Goal: Task Accomplishment & Management: Use online tool/utility

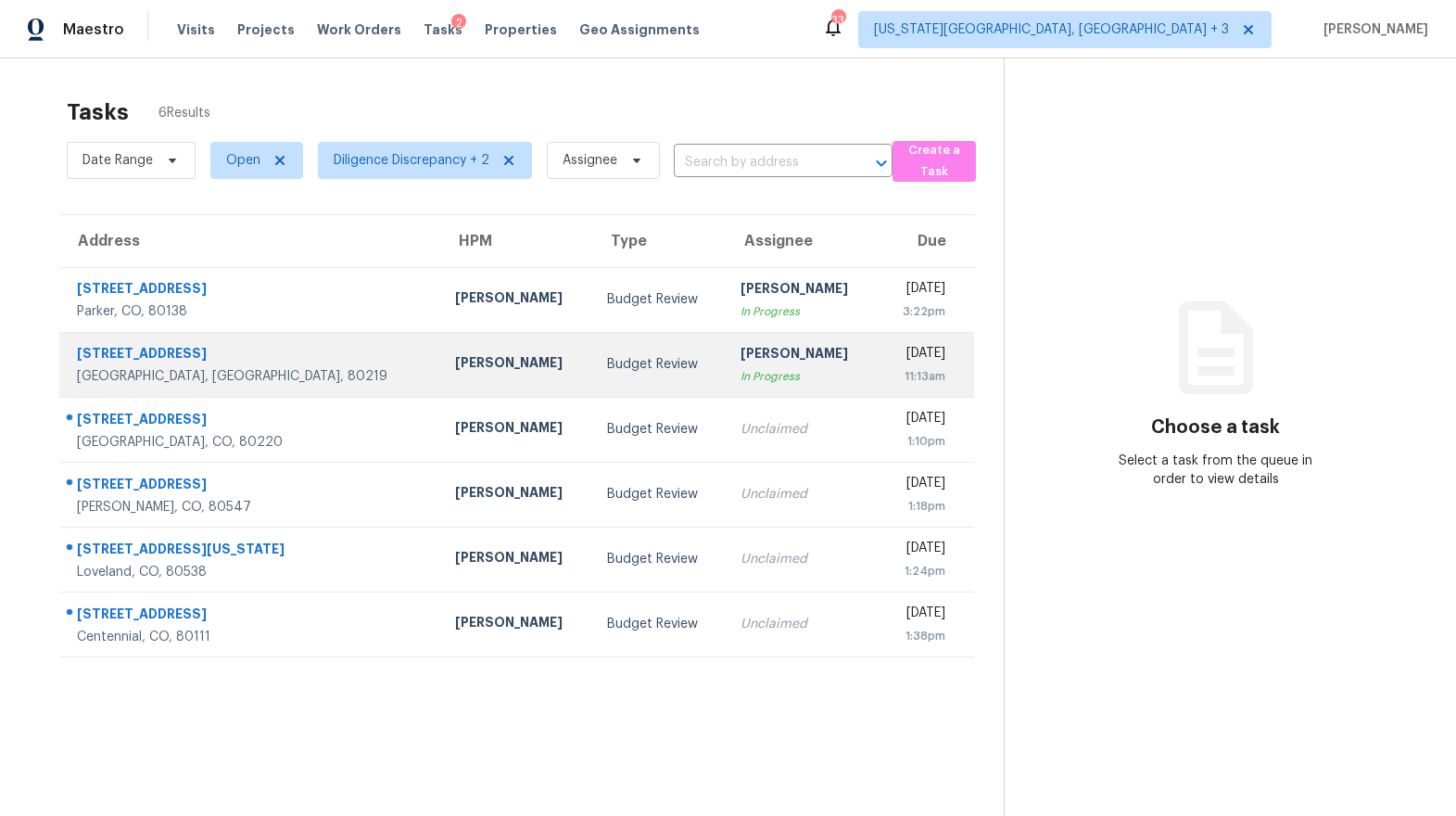
click at [726, 367] on td "Brittani Smith In Progress" at bounding box center [802, 364] width 152 height 65
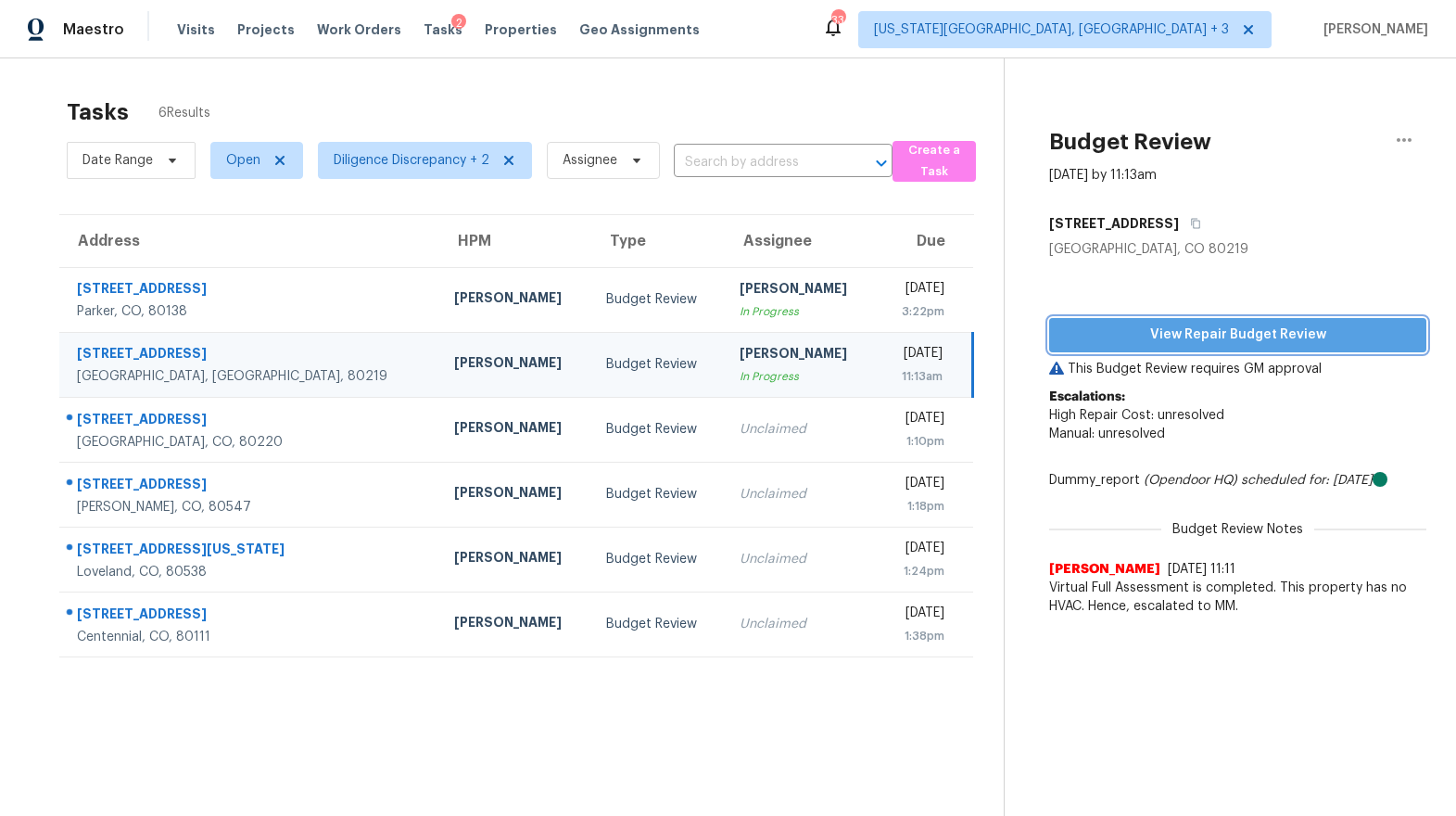
click at [1238, 329] on span "View Repair Budget Review" at bounding box center [1237, 335] width 348 height 23
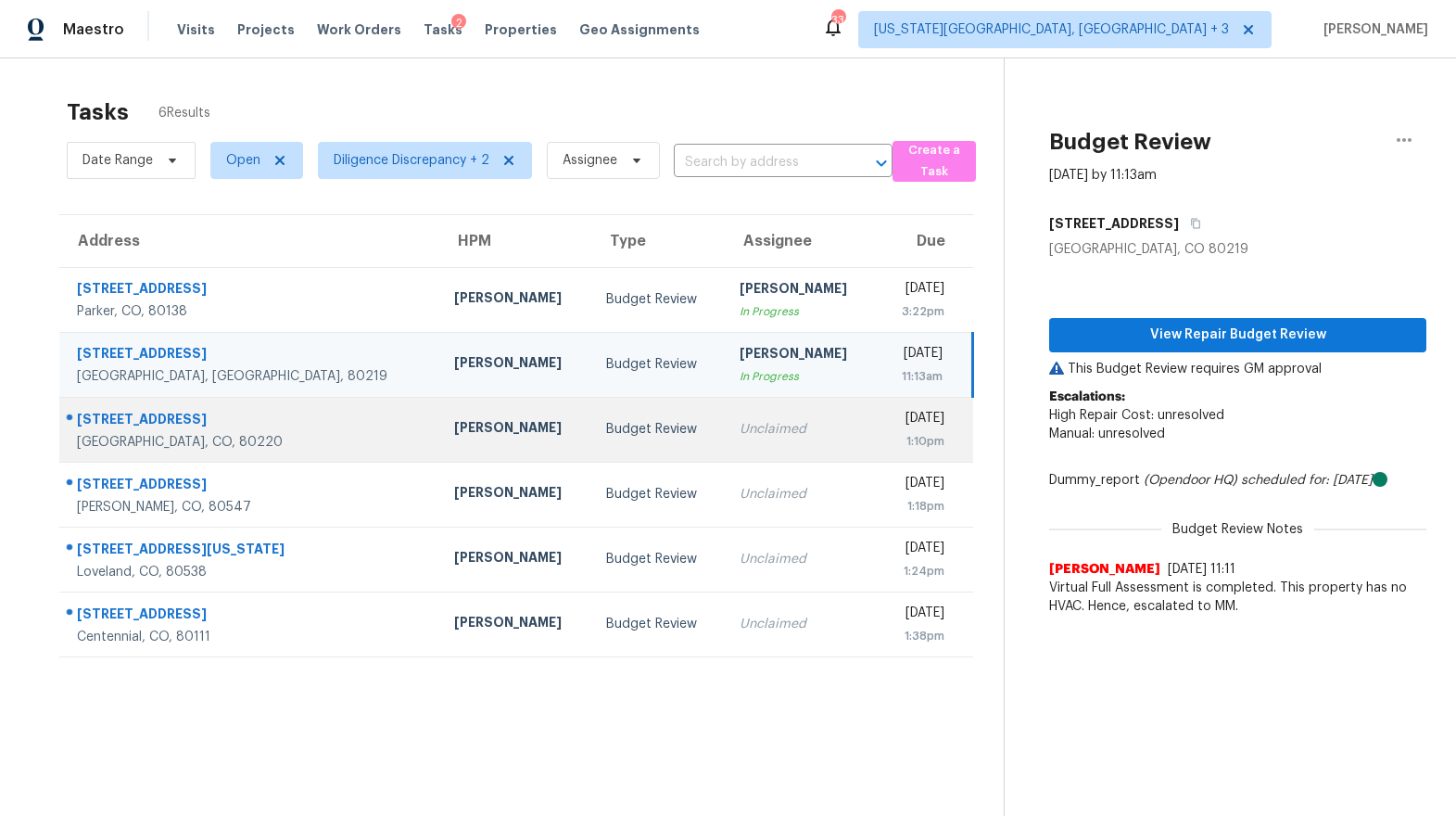
click at [754, 445] on td "Unclaimed" at bounding box center [801, 429] width 152 height 65
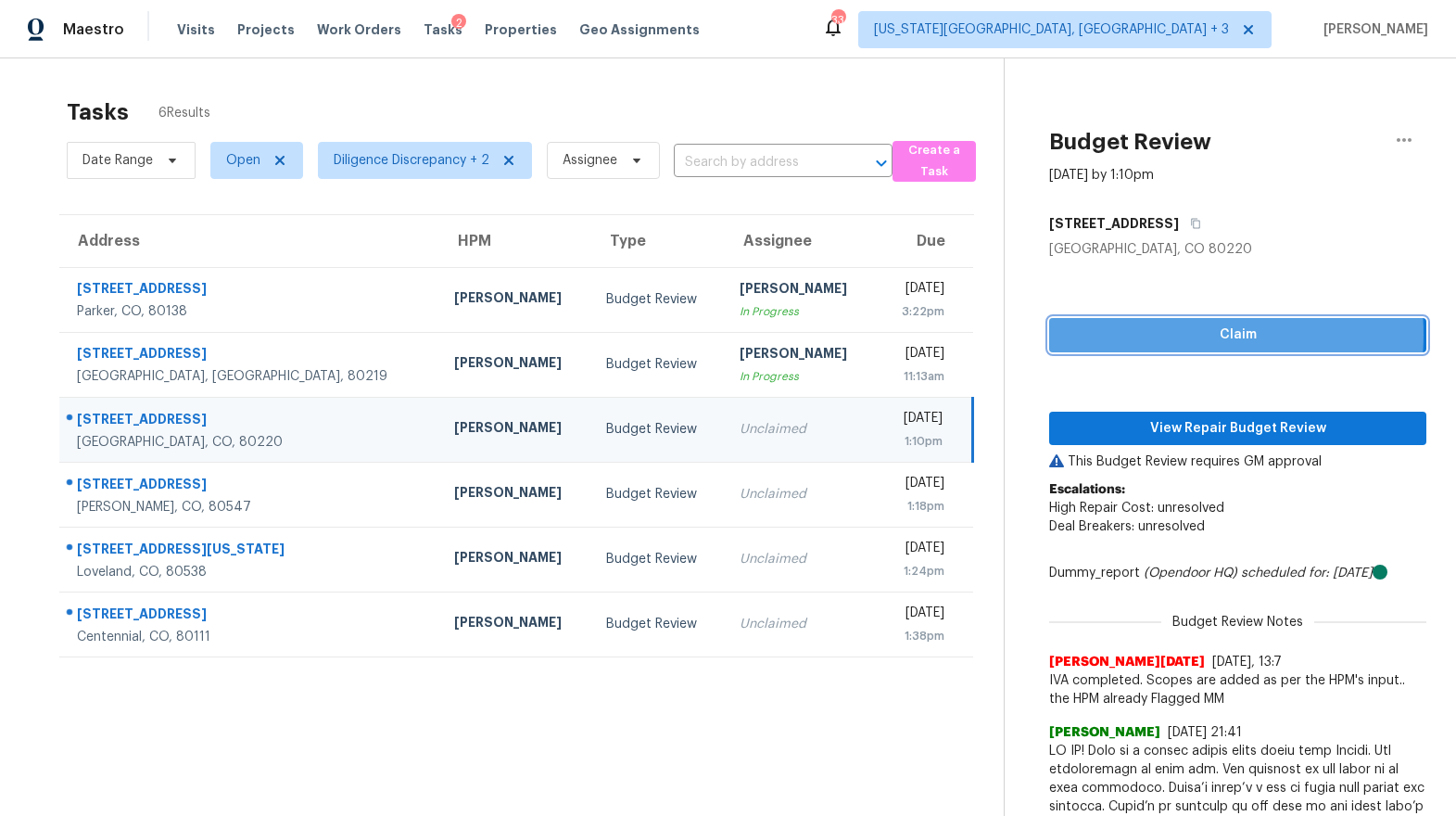
click at [1172, 334] on span "Claim" at bounding box center [1237, 335] width 348 height 23
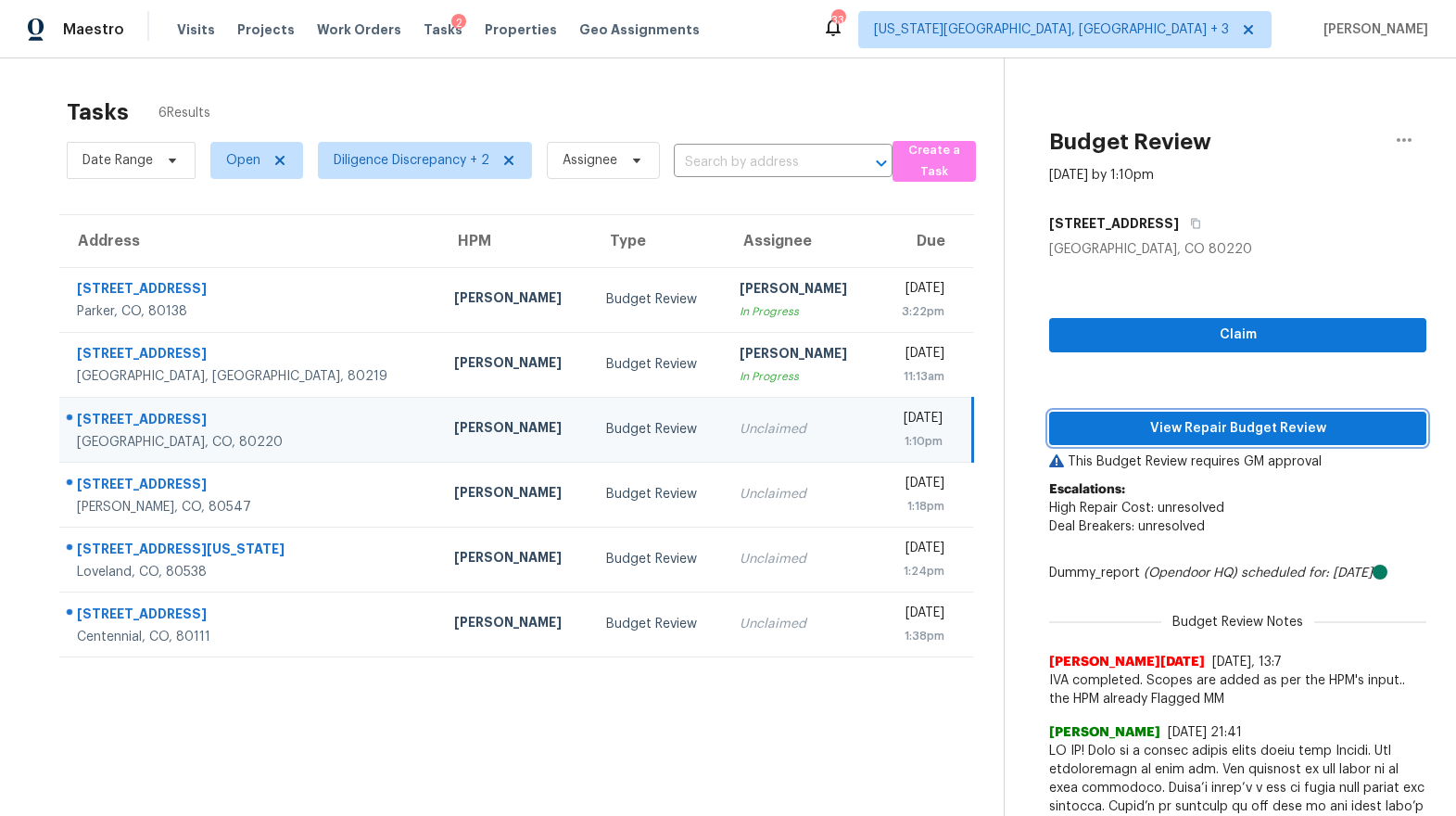
click at [1163, 422] on span "View Repair Budget Review" at bounding box center [1237, 429] width 348 height 23
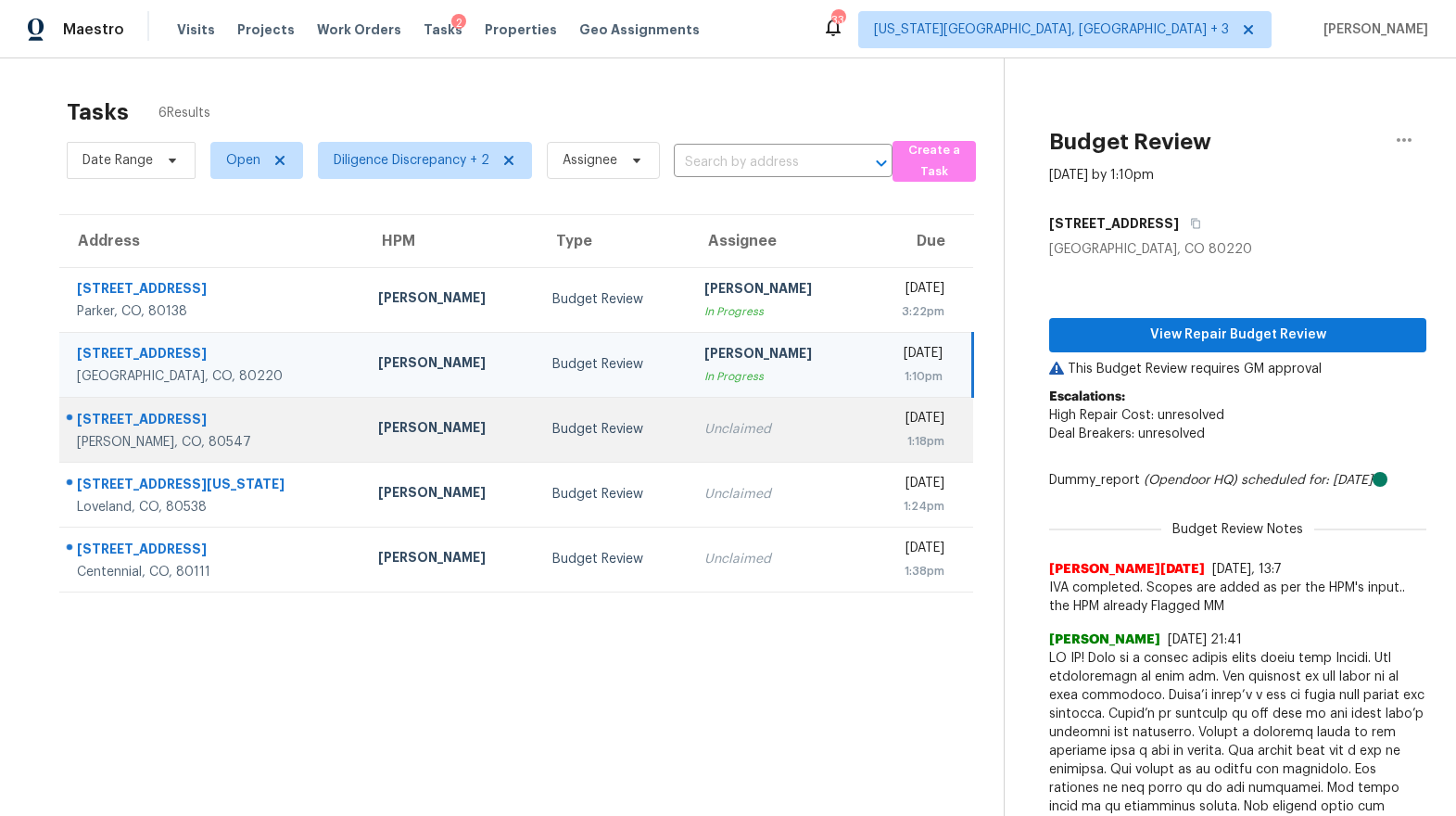
click at [864, 413] on td "Fri, Aug 22nd 2025 1:18pm" at bounding box center [919, 429] width 110 height 65
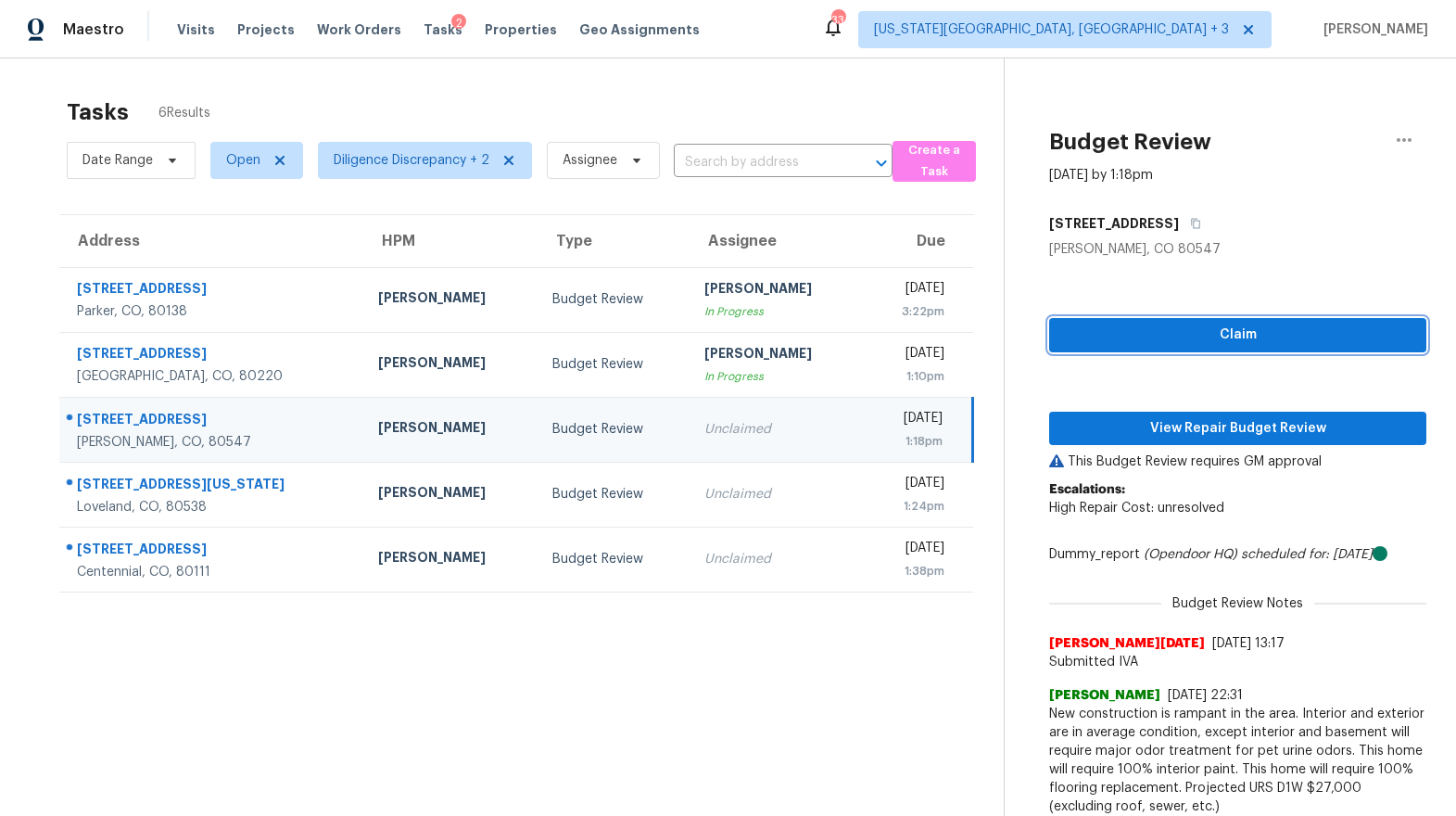
click at [1104, 332] on span "Claim" at bounding box center [1237, 335] width 348 height 23
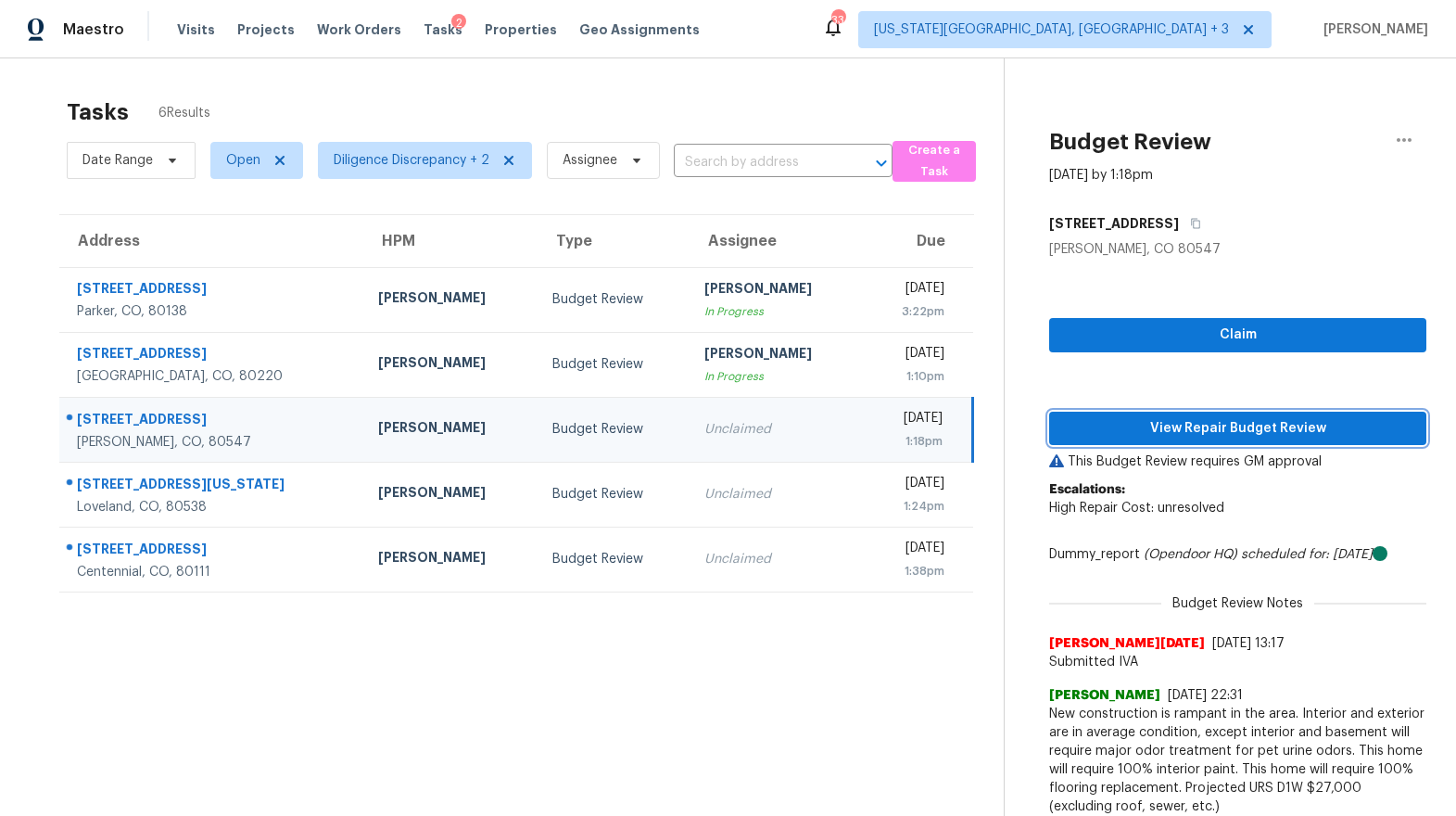
click at [1119, 421] on span "View Repair Budget Review" at bounding box center [1237, 429] width 348 height 23
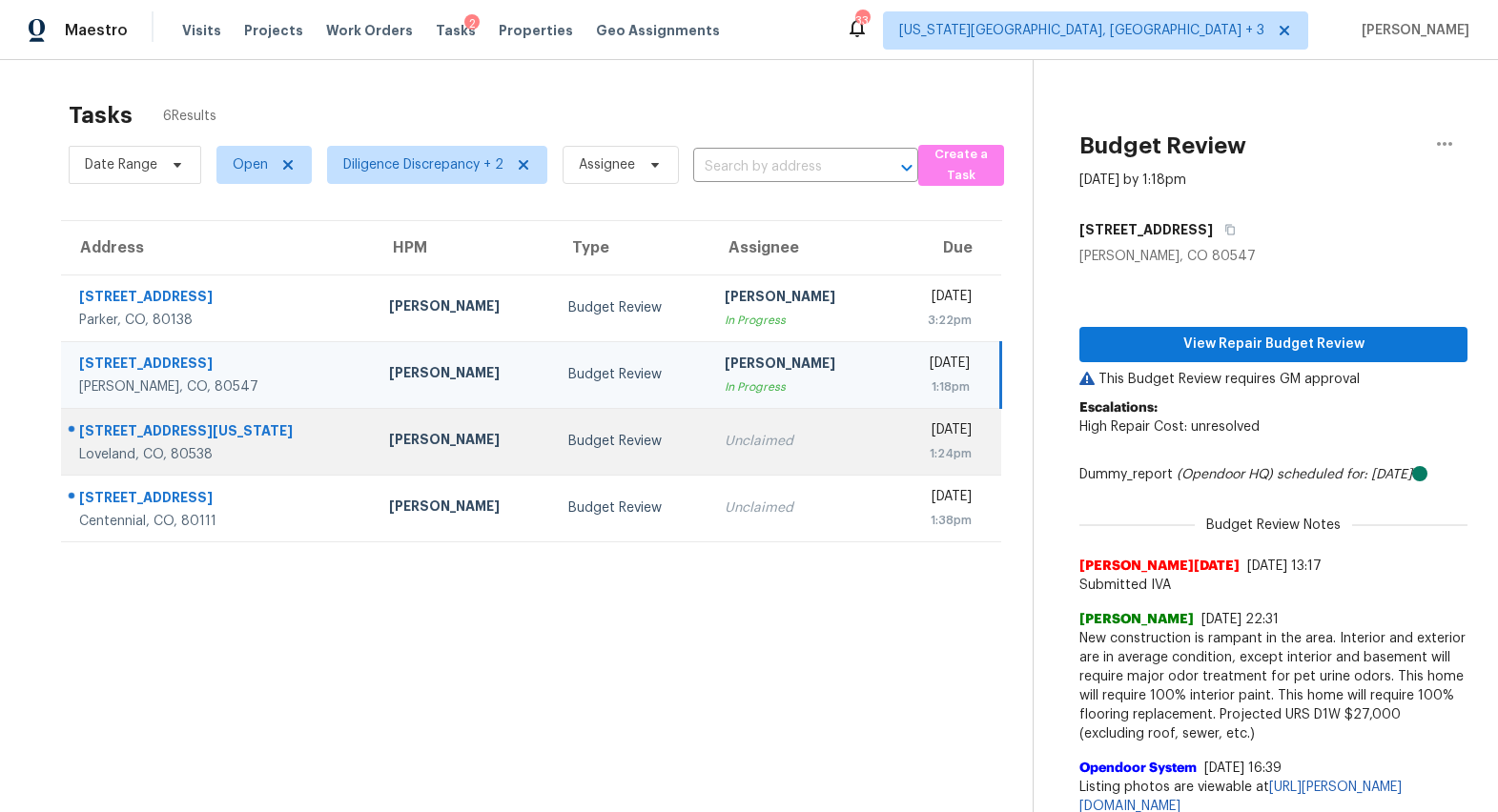
click at [767, 456] on td "Unclaimed" at bounding box center [799, 441] width 178 height 66
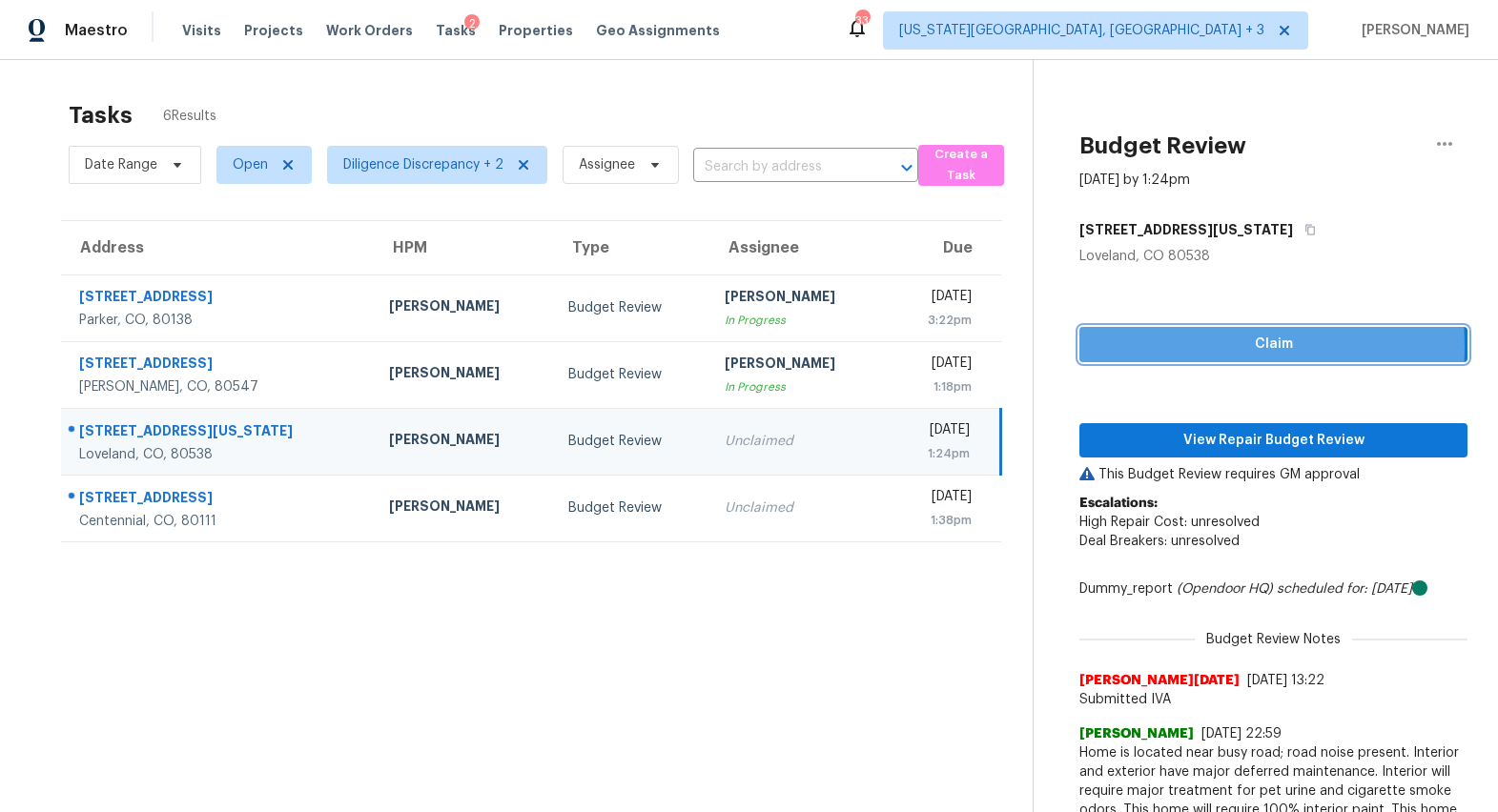
click at [1134, 347] on span "Claim" at bounding box center [1273, 345] width 358 height 24
click at [1153, 456] on div "Claim View Repair Budget Review This Budget Review requires GM approval Escalat…" at bounding box center [1273, 566] width 388 height 601
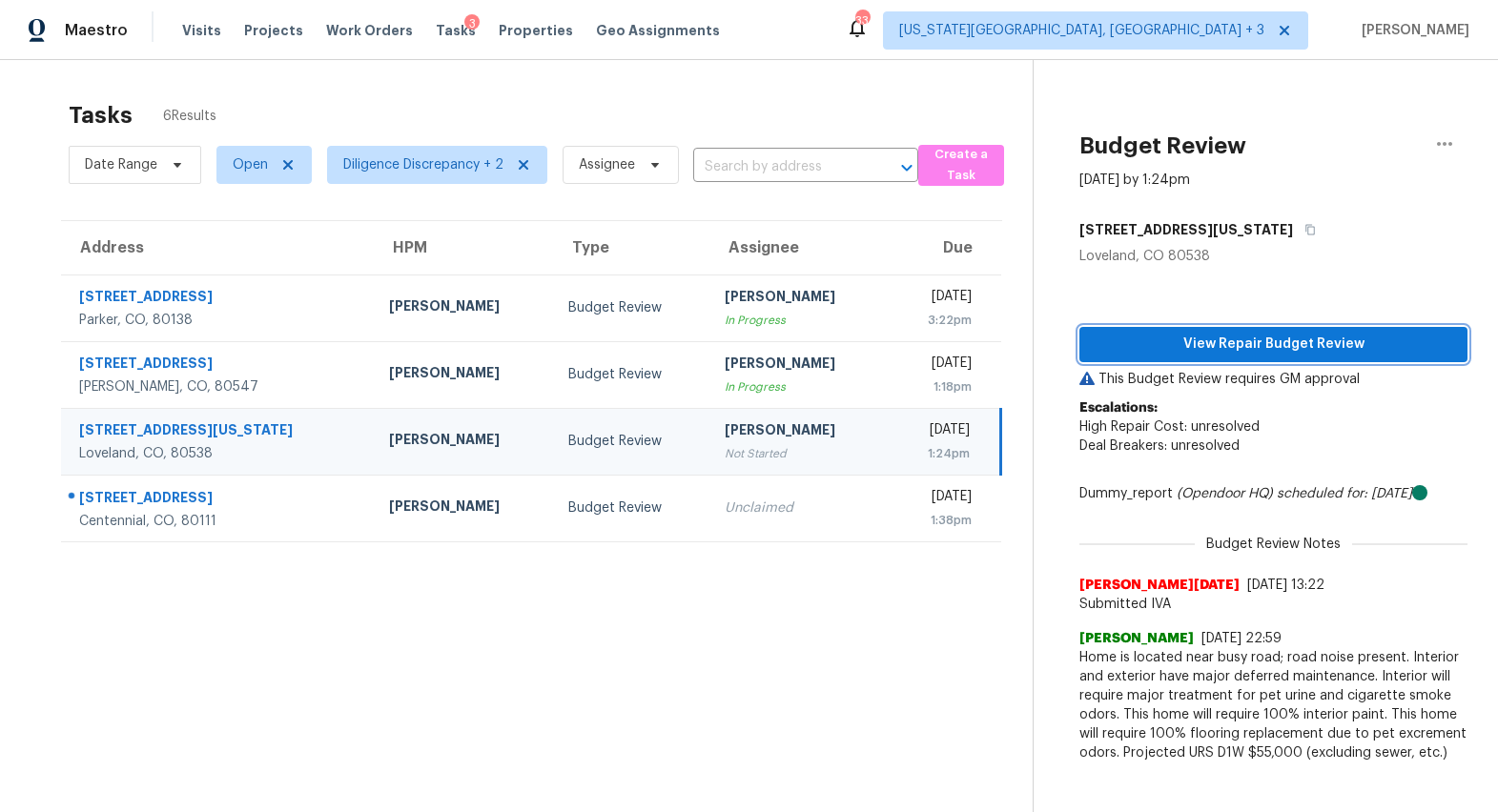
click at [1249, 344] on span "View Repair Budget Review" at bounding box center [1273, 345] width 358 height 24
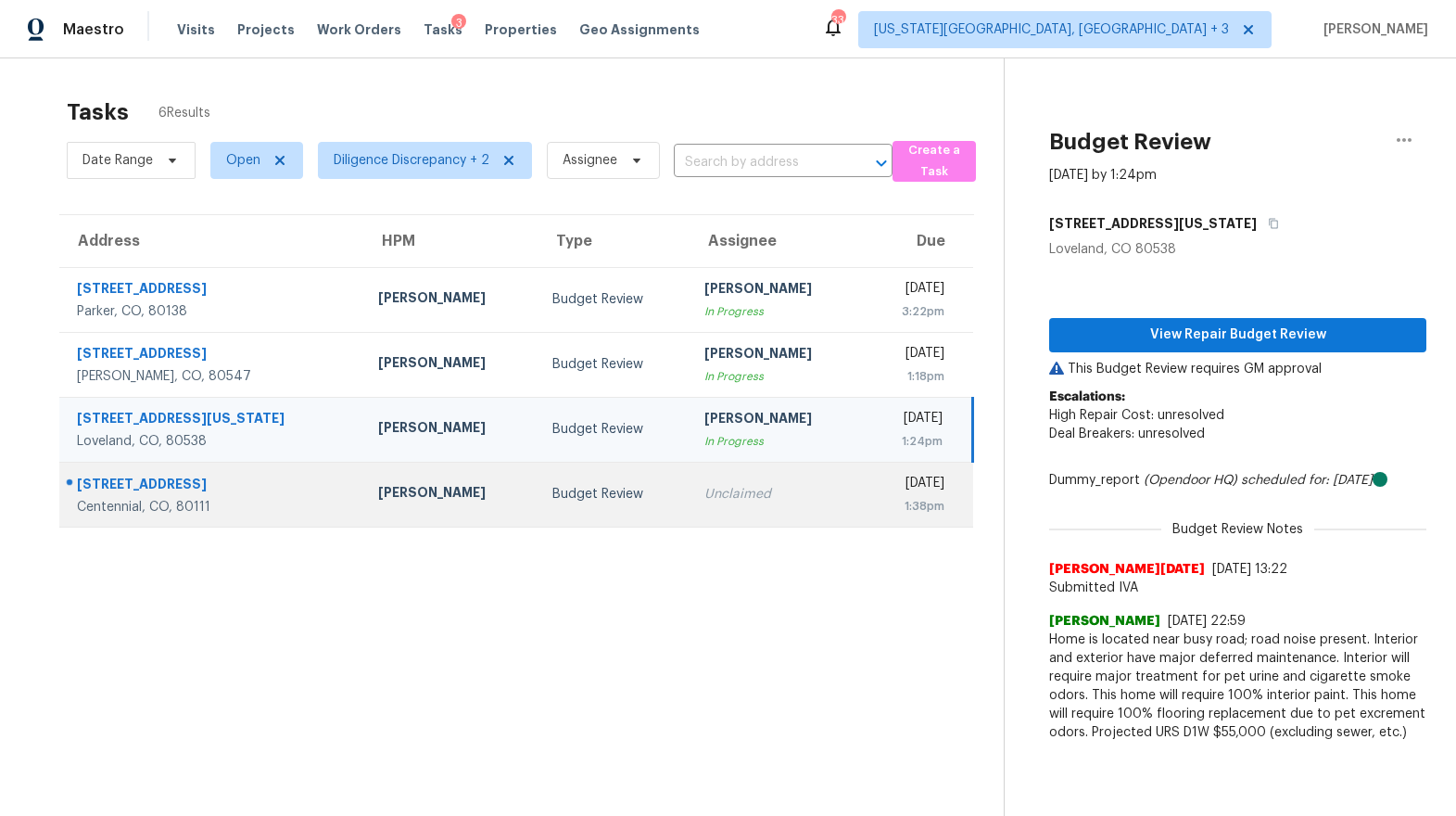
click at [726, 479] on td "Unclaimed" at bounding box center [776, 493] width 173 height 65
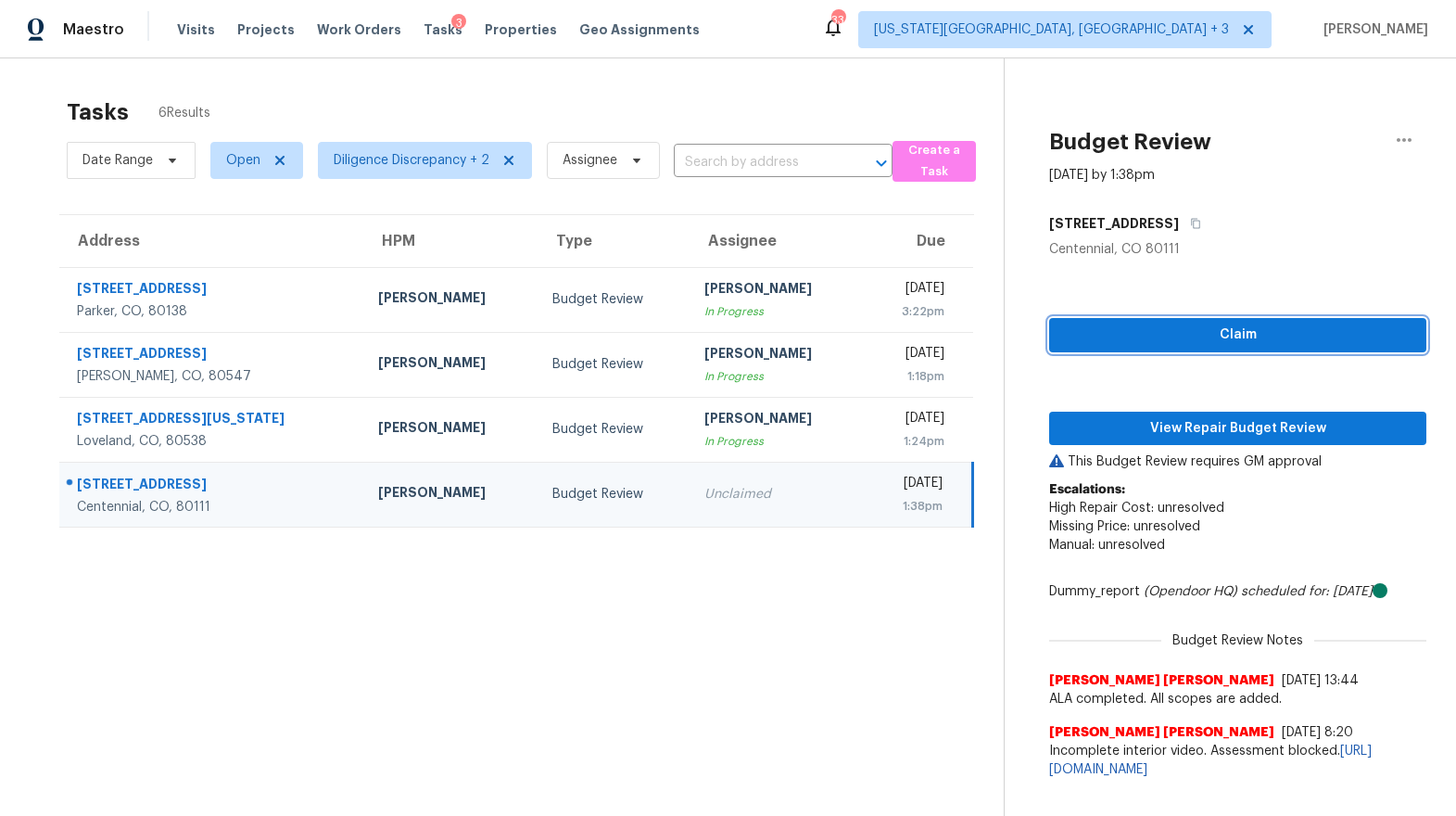
click at [1142, 324] on span "Claim" at bounding box center [1237, 335] width 348 height 23
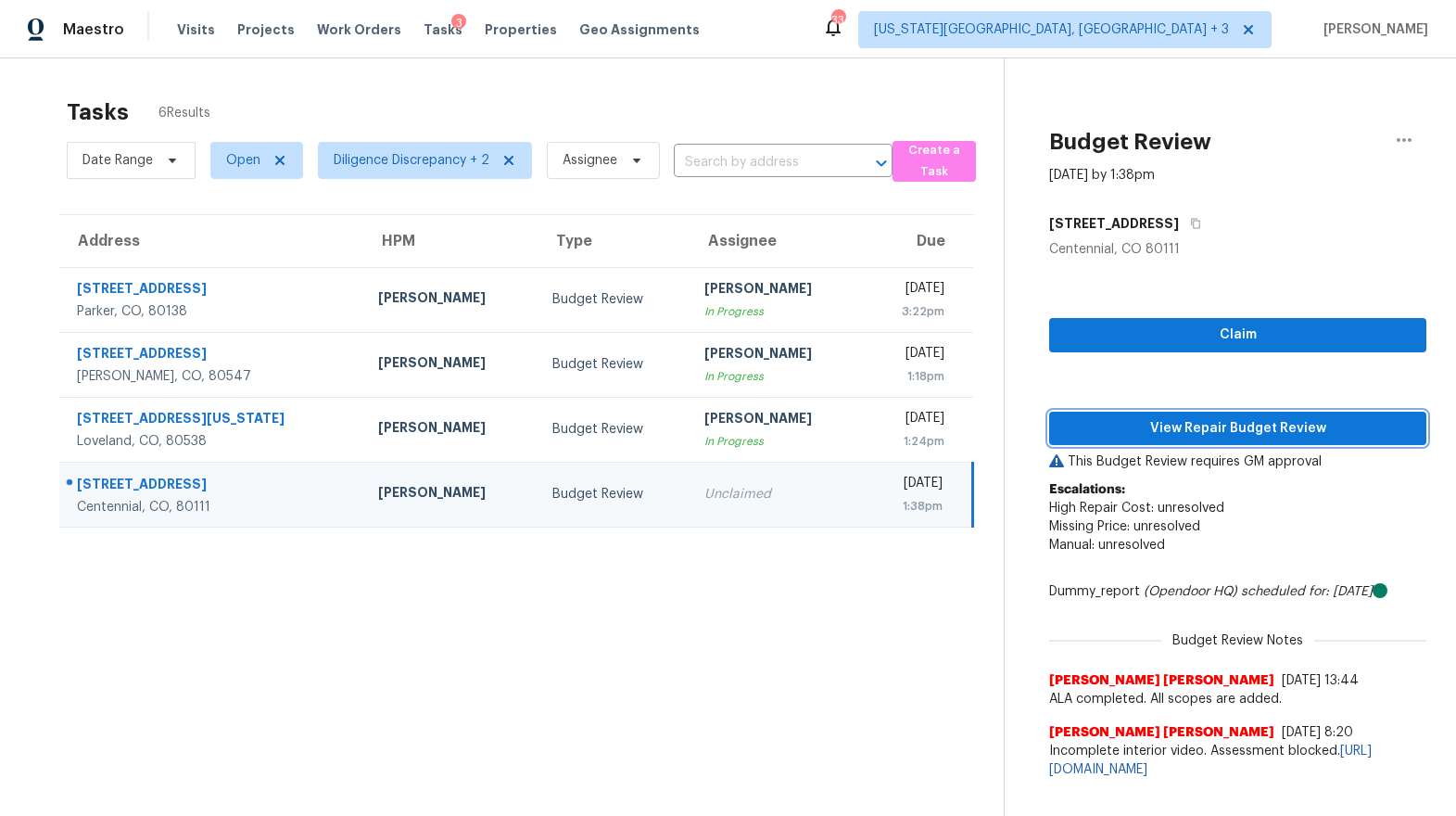
click at [1136, 438] on button "View Repair Budget Review" at bounding box center [1237, 429] width 377 height 35
